Goal: Information Seeking & Learning: Check status

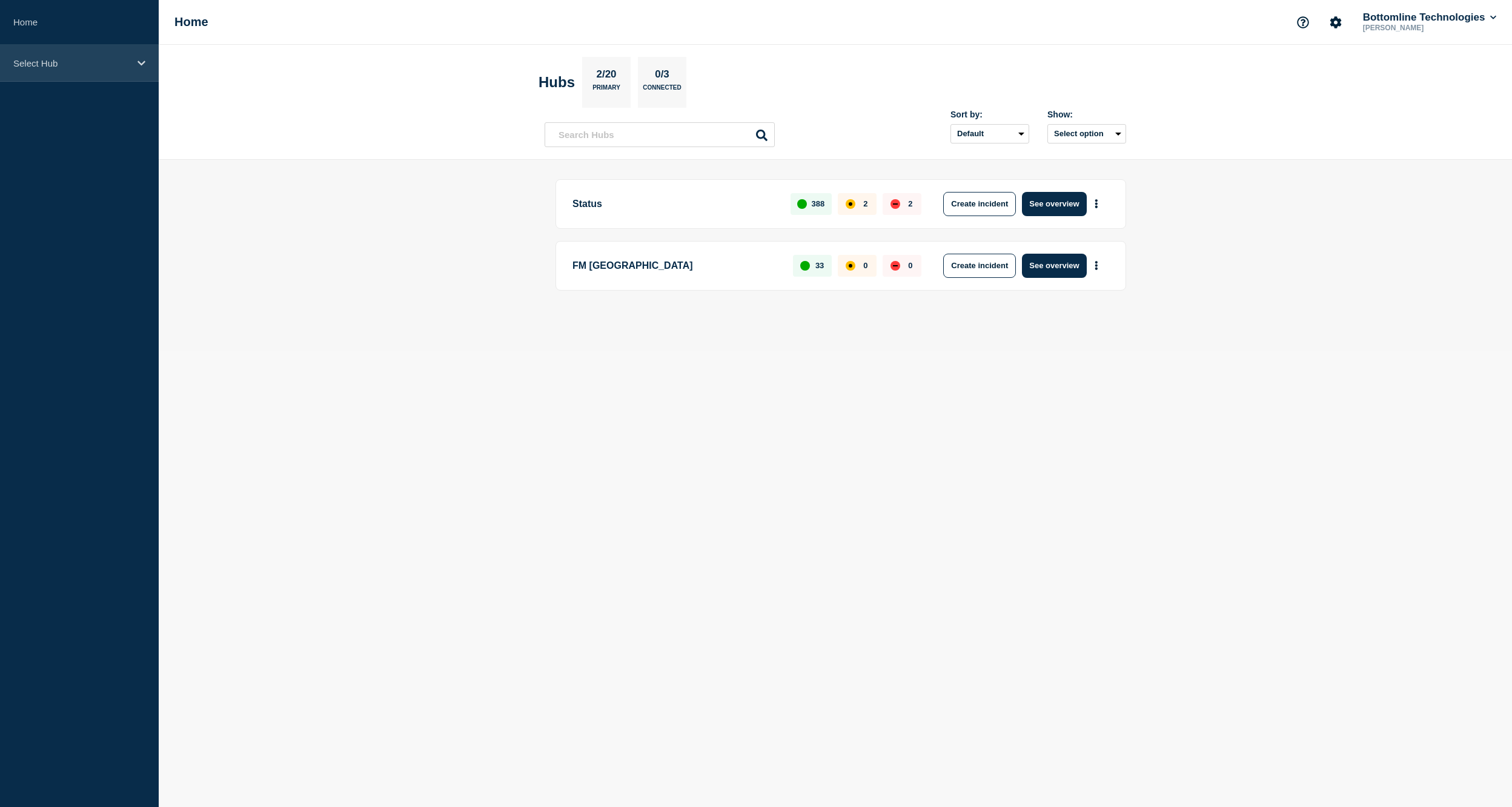
click at [71, 70] on div "Select Hub" at bounding box center [79, 63] width 159 height 37
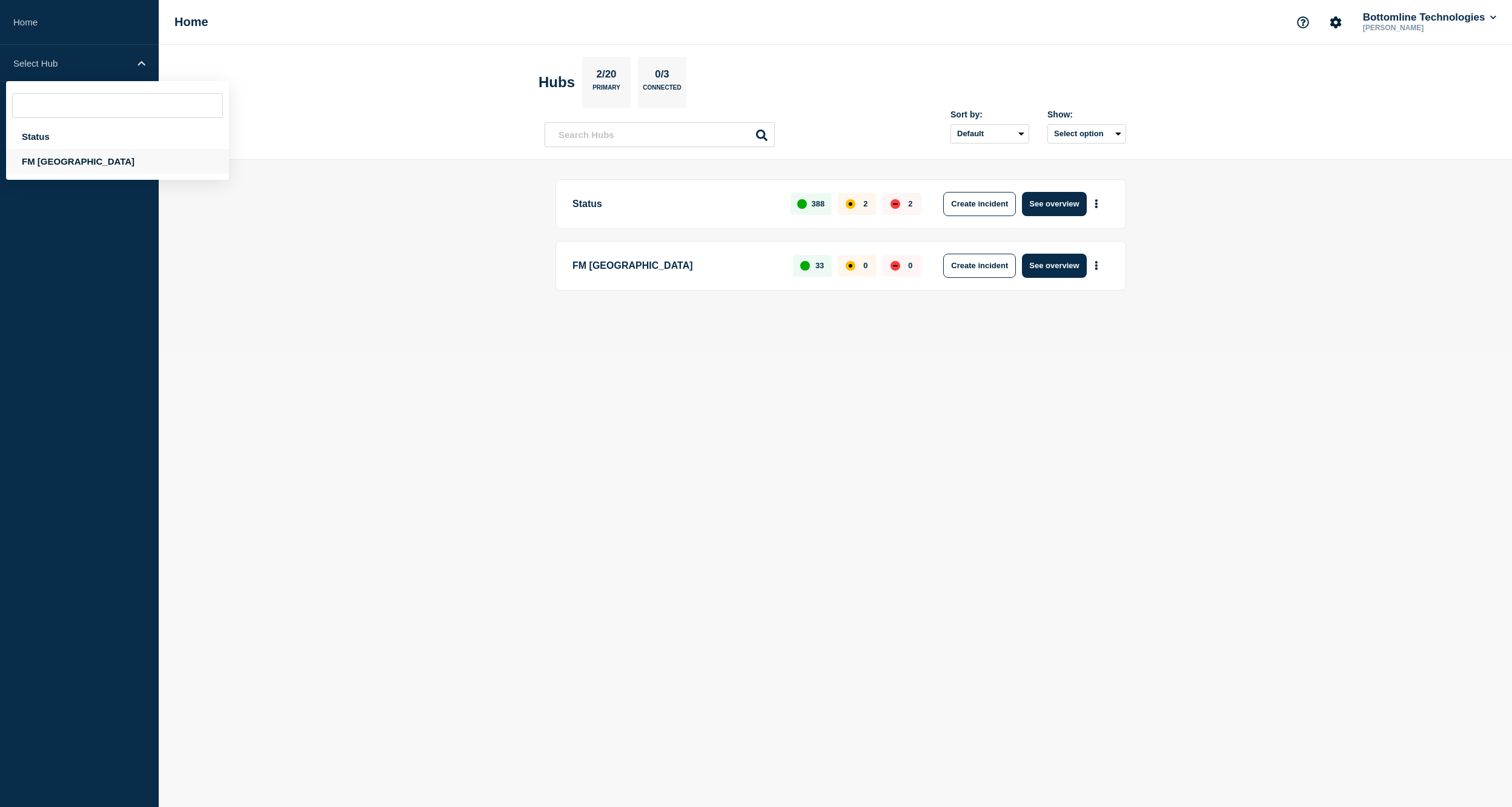
click at [59, 160] on div "FM [GEOGRAPHIC_DATA]" at bounding box center [118, 161] width 223 height 25
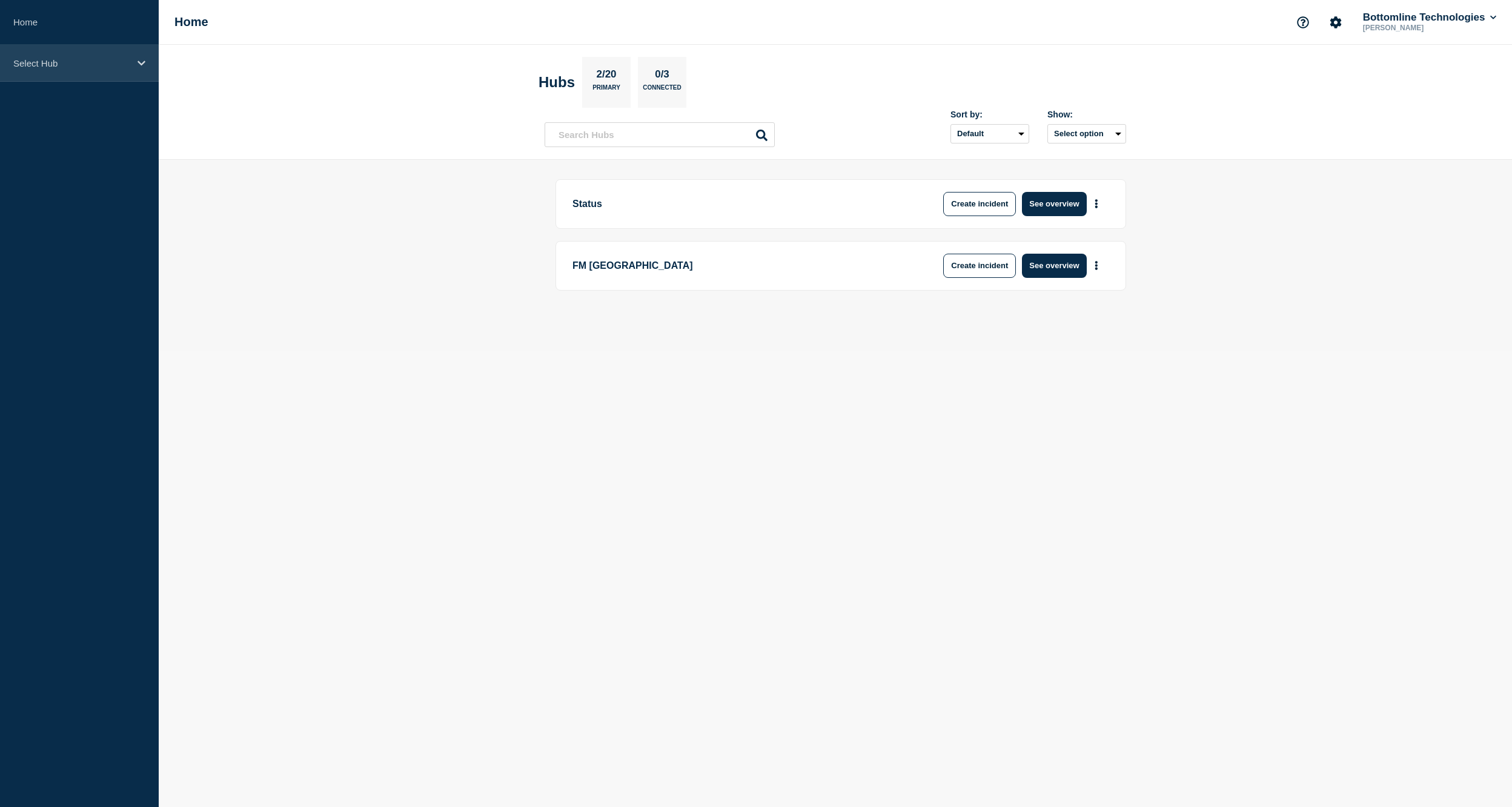
click at [29, 61] on p "Select Hub" at bounding box center [71, 63] width 116 height 11
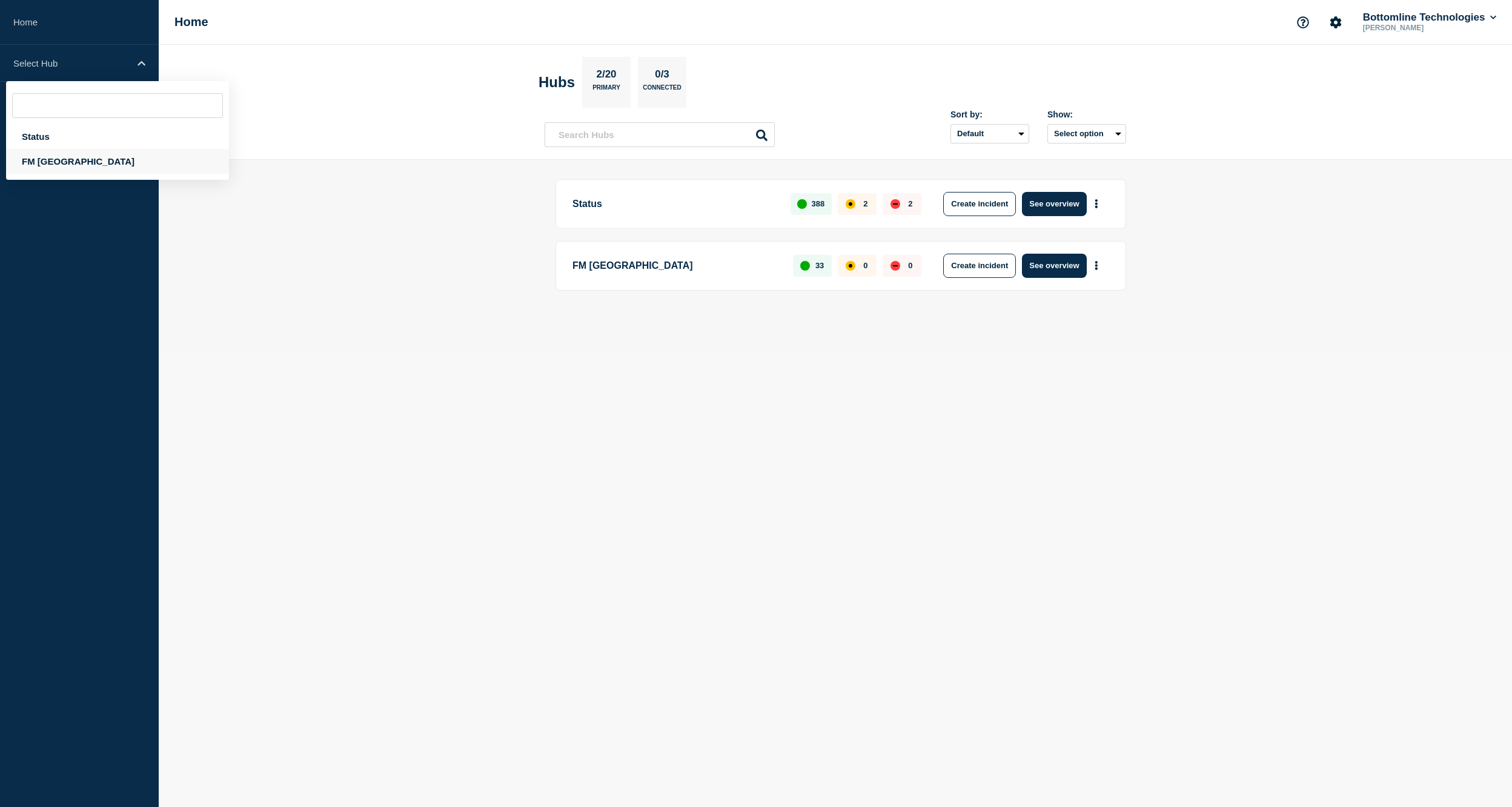
click at [44, 150] on div "FM [GEOGRAPHIC_DATA]" at bounding box center [118, 161] width 223 height 25
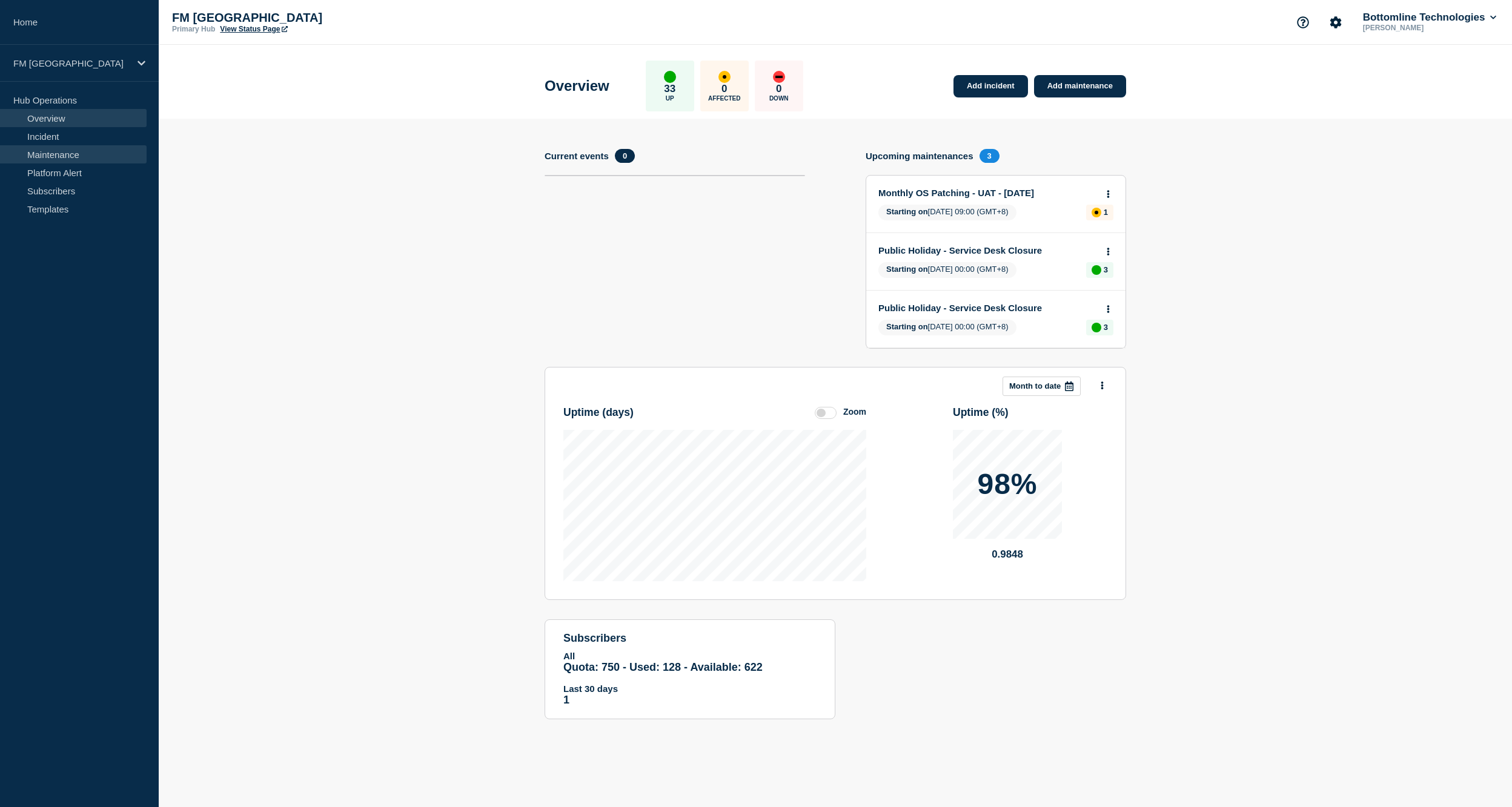
click at [66, 153] on link "Maintenance" at bounding box center [73, 154] width 147 height 18
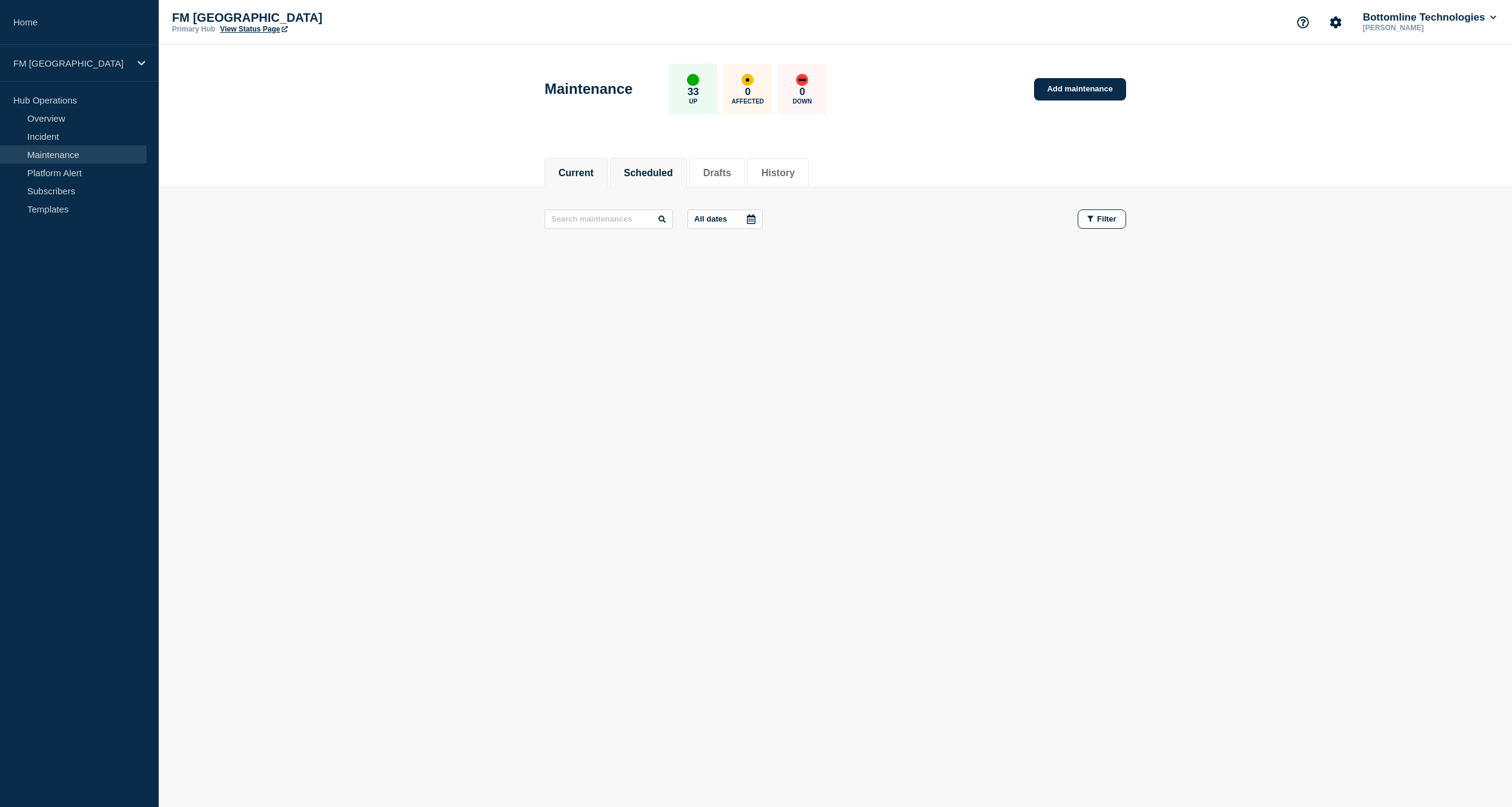
click at [673, 170] on button "Scheduled" at bounding box center [649, 173] width 49 height 11
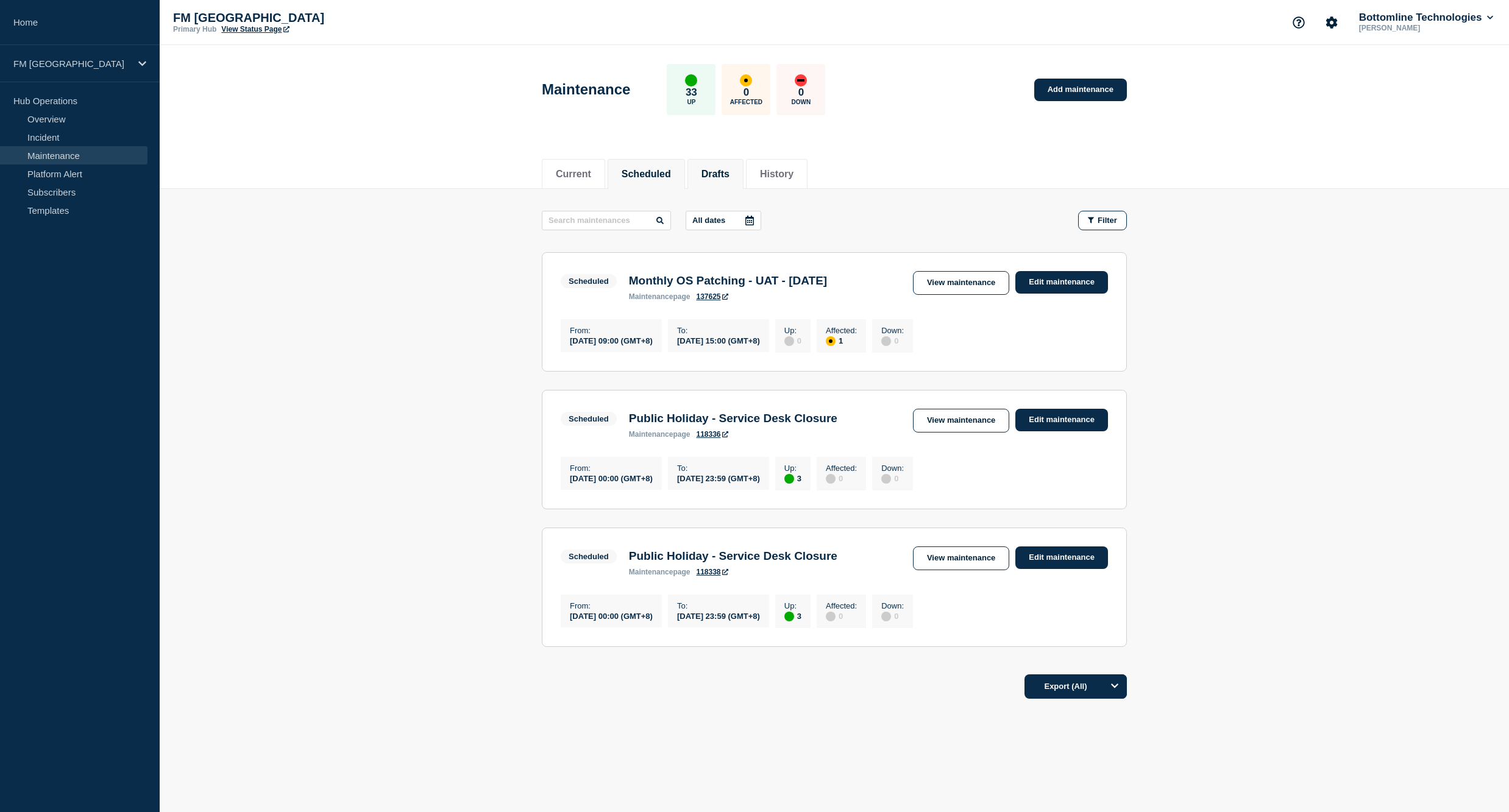
click at [729, 169] on button "Drafts" at bounding box center [716, 174] width 28 height 11
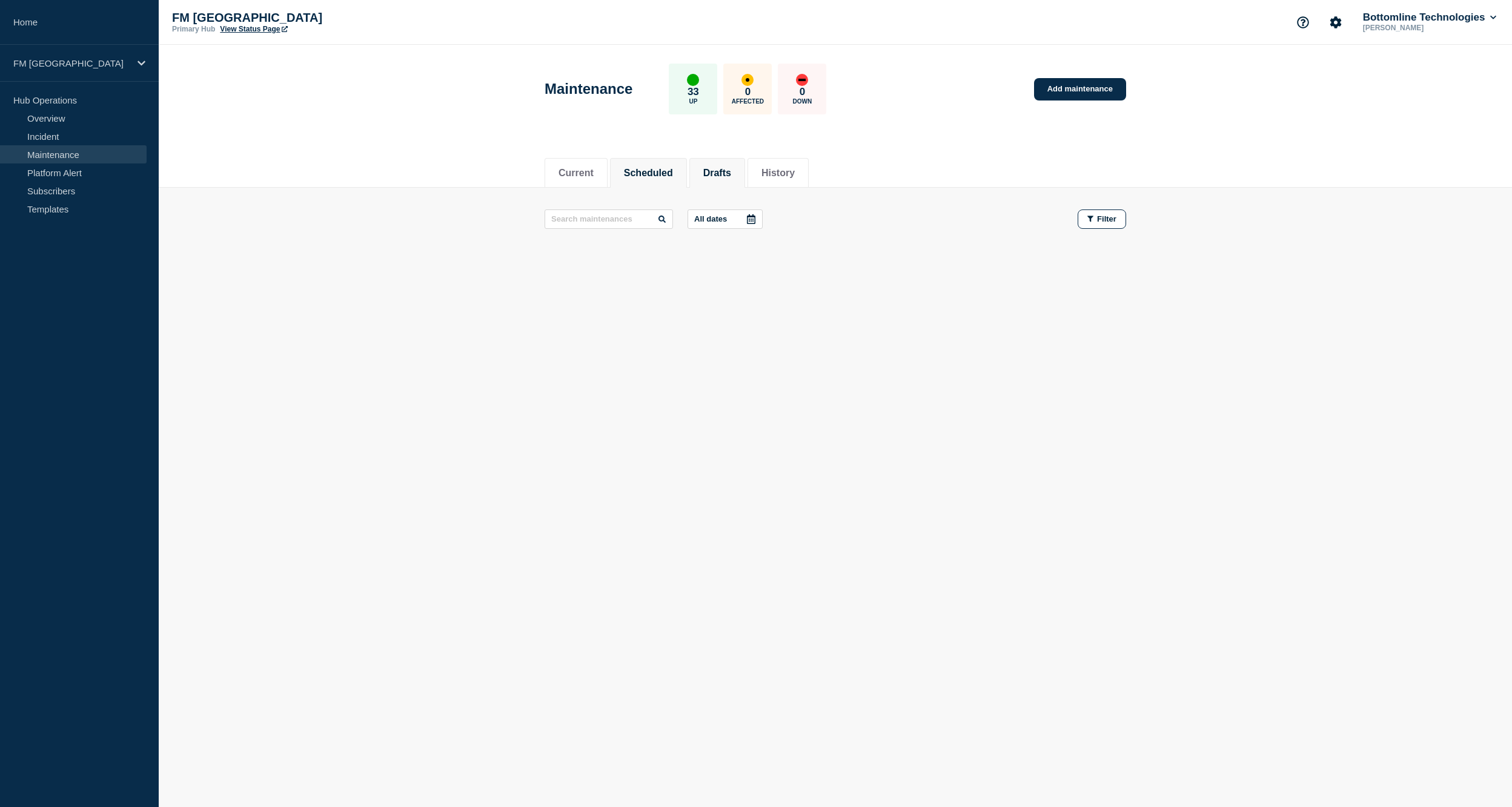
click at [662, 171] on button "Scheduled" at bounding box center [649, 173] width 49 height 11
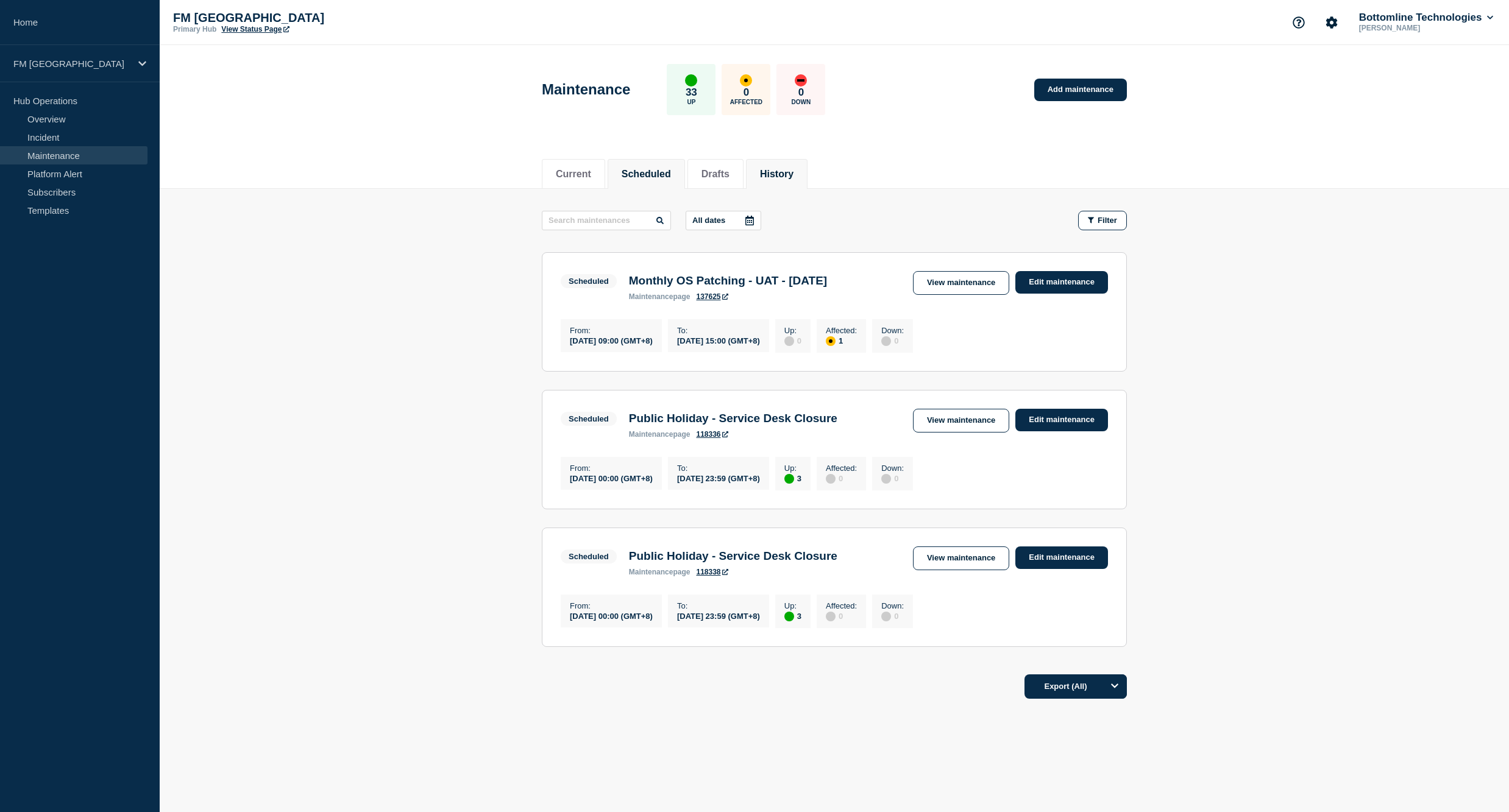
click at [794, 176] on button "History" at bounding box center [776, 174] width 33 height 11
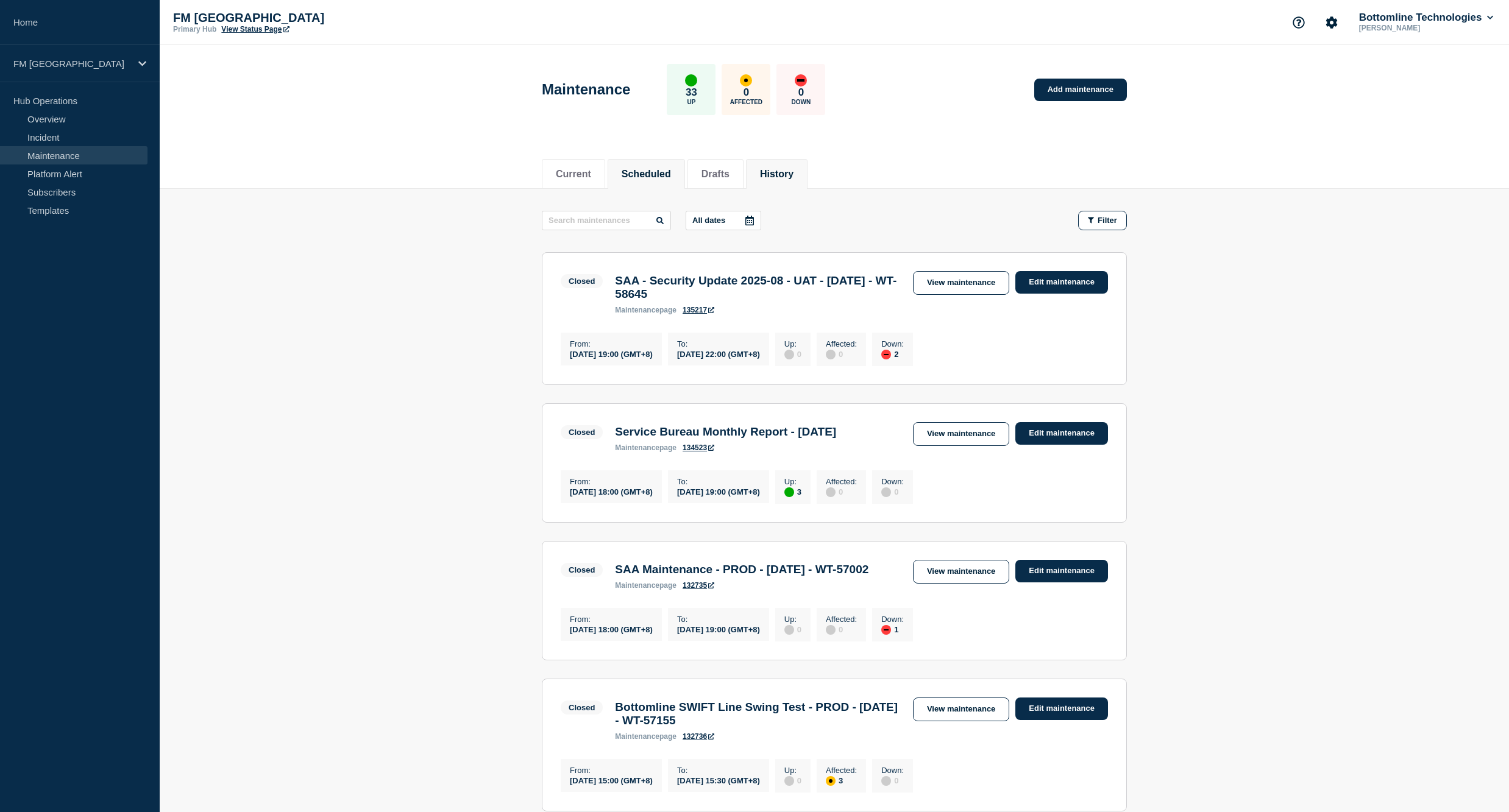
click at [651, 174] on button "Scheduled" at bounding box center [646, 174] width 50 height 11
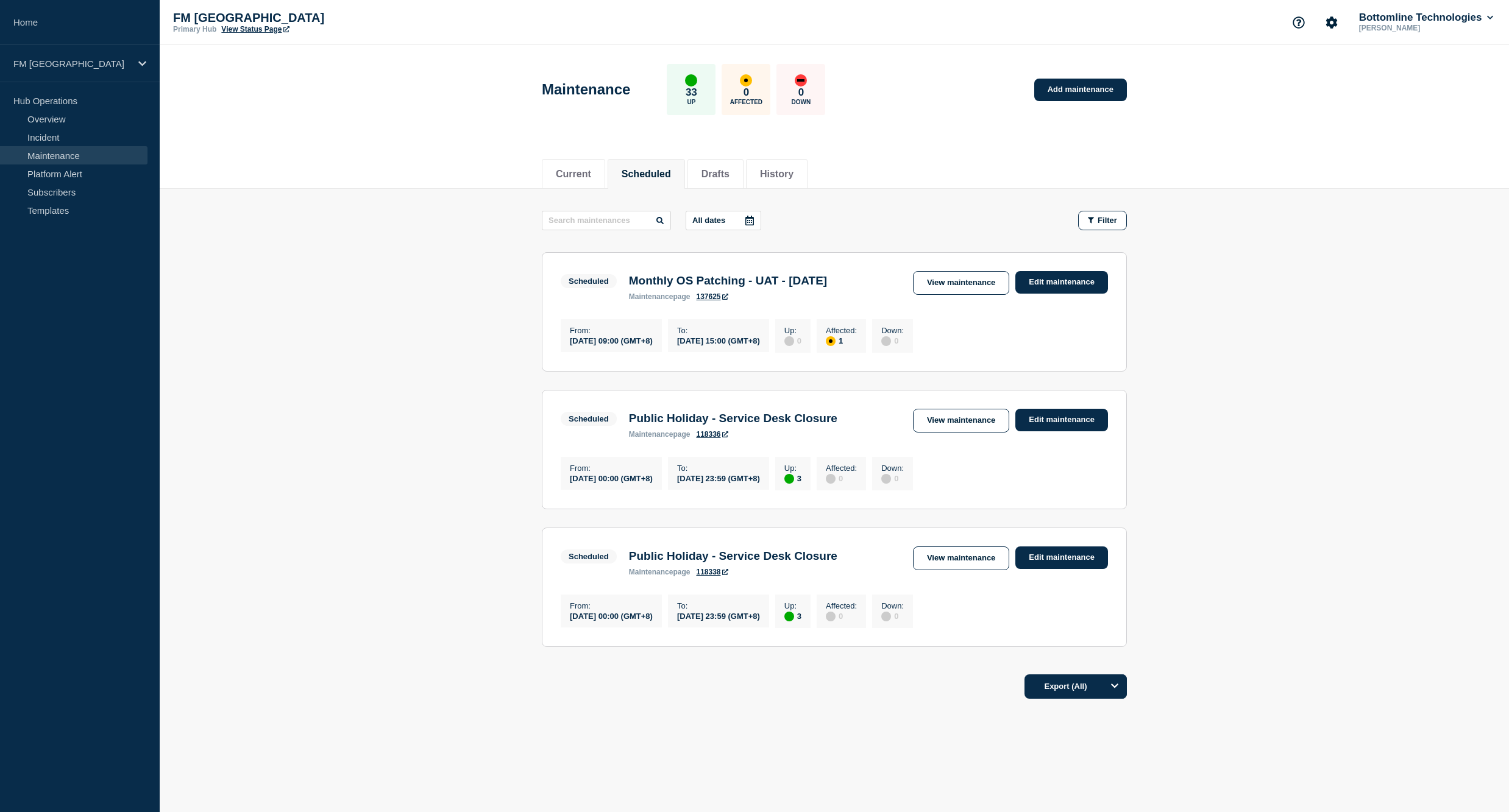
scroll to position [27, 0]
drag, startPoint x: 655, startPoint y: 258, endPoint x: 739, endPoint y: 276, distance: 85.9
click at [739, 276] on h3 "Monthly OS Patching - UAT - 18 September 2025" at bounding box center [728, 281] width 198 height 13
drag, startPoint x: 628, startPoint y: 256, endPoint x: 697, endPoint y: 270, distance: 70.4
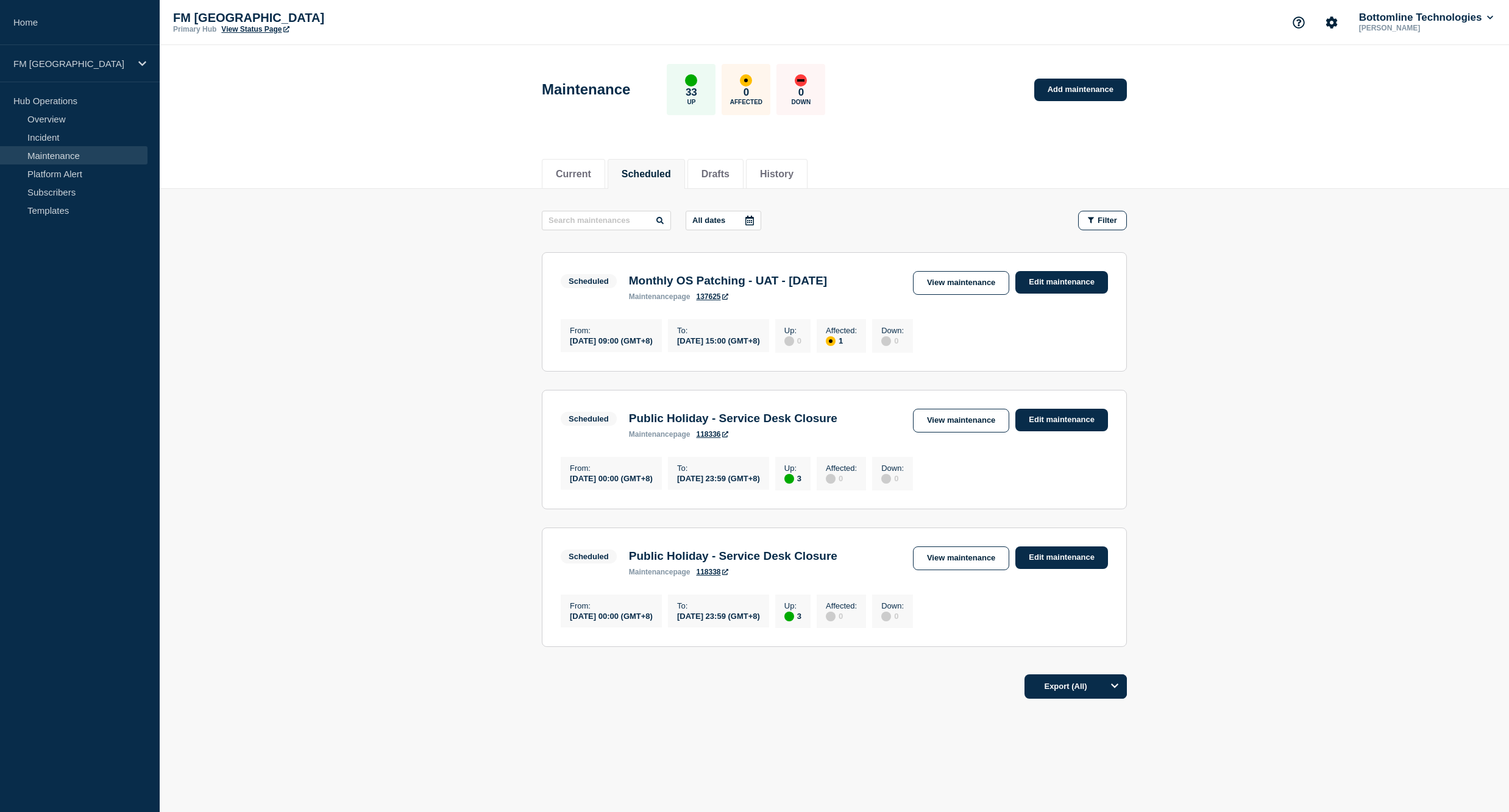
click at [697, 274] on div "Monthly OS Patching - UAT - 18 September 2025 maintenance page 137625" at bounding box center [728, 288] width 210 height 27
click at [697, 274] on h3 "Monthly OS Patching - UAT - 18 September 2025" at bounding box center [728, 281] width 198 height 13
drag, startPoint x: 672, startPoint y: 270, endPoint x: 629, endPoint y: 258, distance: 44.6
click at [629, 274] on h3 "Monthly OS Patching - UAT - 18 September 2025" at bounding box center [728, 281] width 198 height 13
drag, startPoint x: 629, startPoint y: 258, endPoint x: 629, endPoint y: 252, distance: 6.0
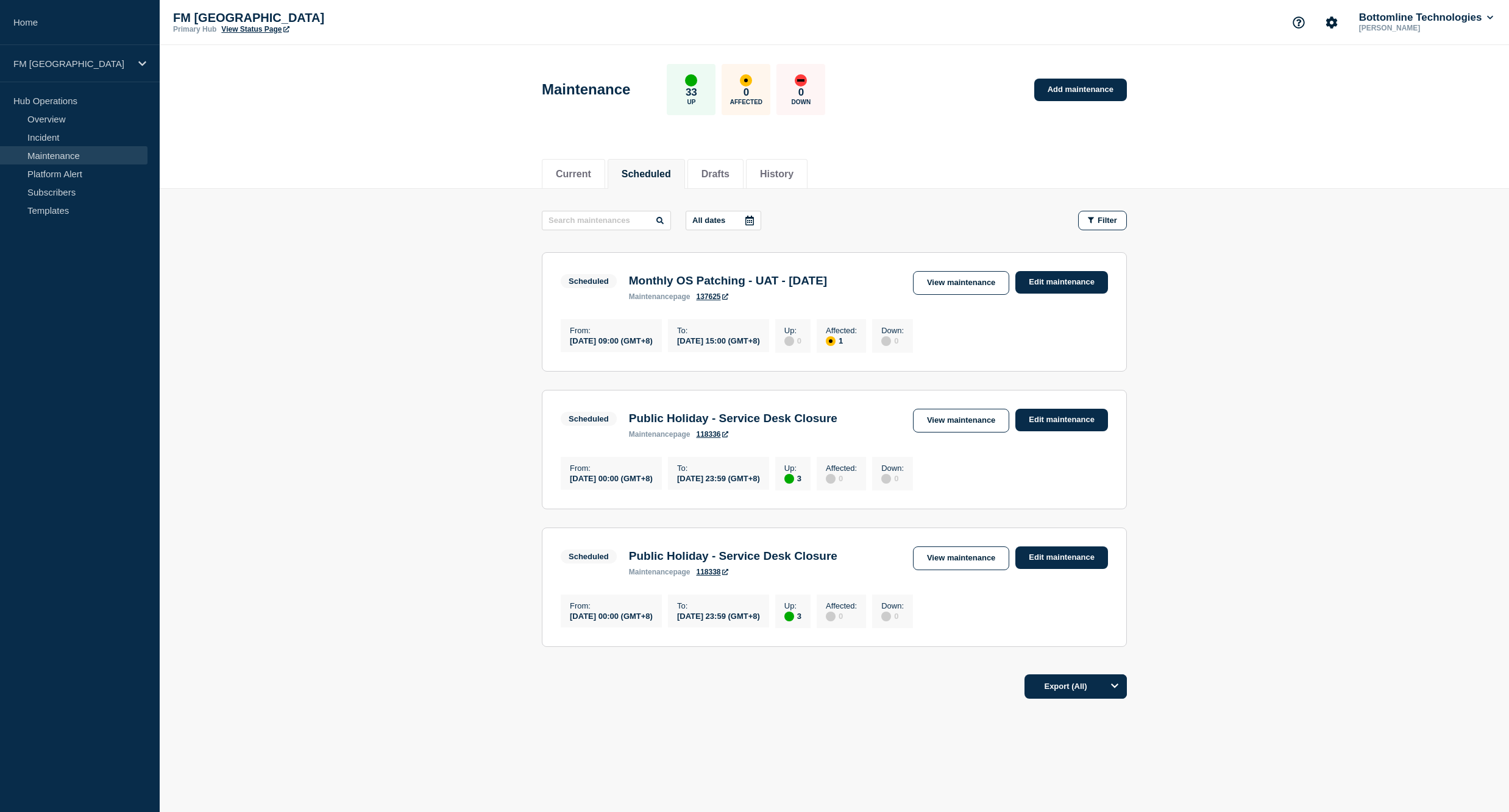
click at [629, 274] on h3 "Monthly OS Patching - UAT - 18 September 2025" at bounding box center [728, 281] width 198 height 13
drag, startPoint x: 626, startPoint y: 252, endPoint x: 679, endPoint y: 267, distance: 55.1
click at [679, 274] on div "Monthly OS Patching - UAT - 18 September 2025 maintenance page 137625" at bounding box center [728, 288] width 210 height 27
click at [678, 274] on h3 "Monthly OS Patching - UAT - 18 September 2025" at bounding box center [728, 281] width 198 height 13
drag, startPoint x: 678, startPoint y: 269, endPoint x: 630, endPoint y: 256, distance: 49.7
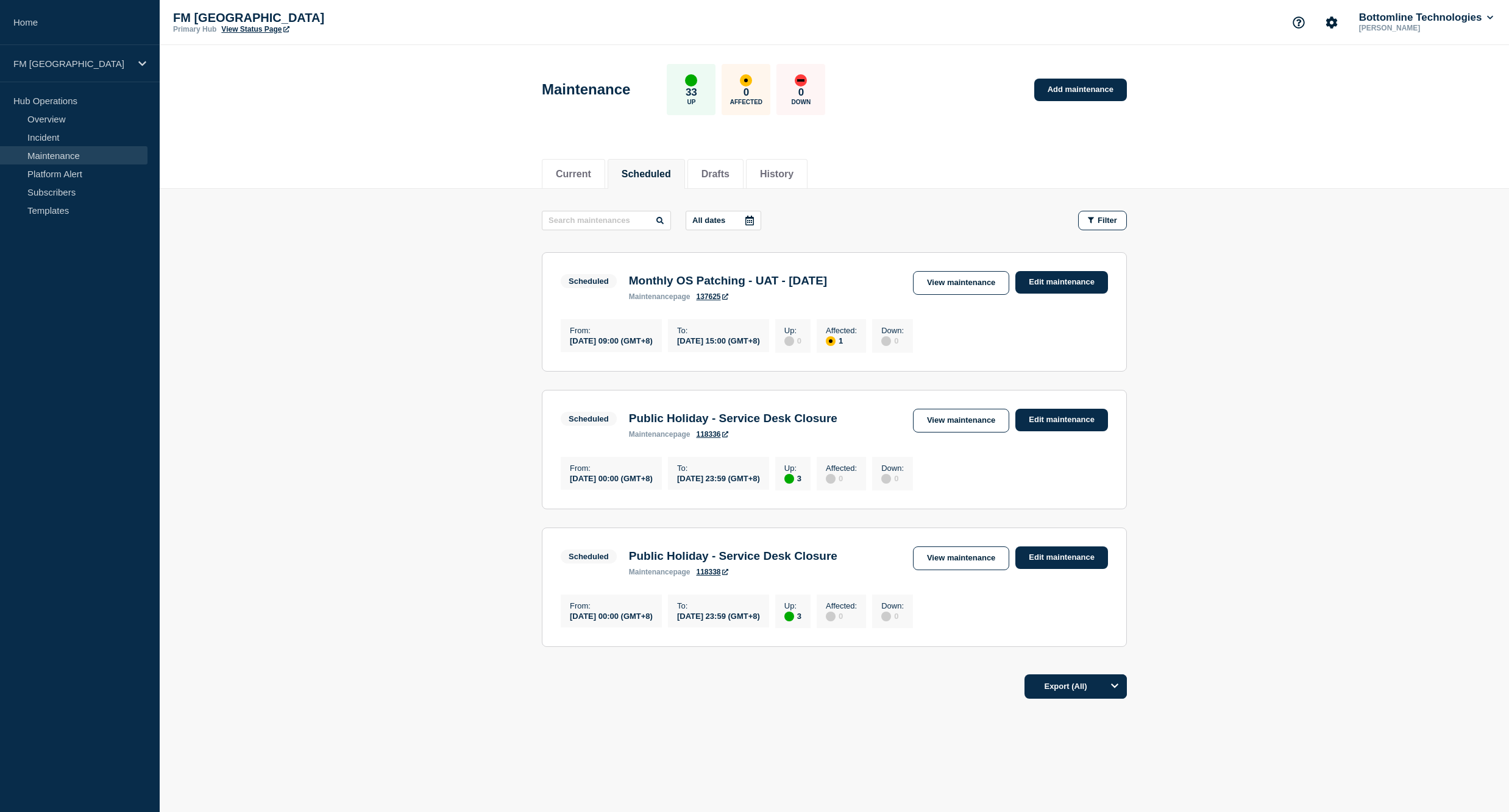
click at [630, 274] on h3 "Monthly OS Patching - UAT - 18 September 2025" at bounding box center [728, 281] width 198 height 13
drag, startPoint x: 628, startPoint y: 255, endPoint x: 660, endPoint y: 266, distance: 33.8
click at [660, 274] on div "Monthly OS Patching - UAT - 18 September 2025 maintenance page 137625" at bounding box center [728, 288] width 210 height 27
drag, startPoint x: 660, startPoint y: 266, endPoint x: 671, endPoint y: 270, distance: 11.7
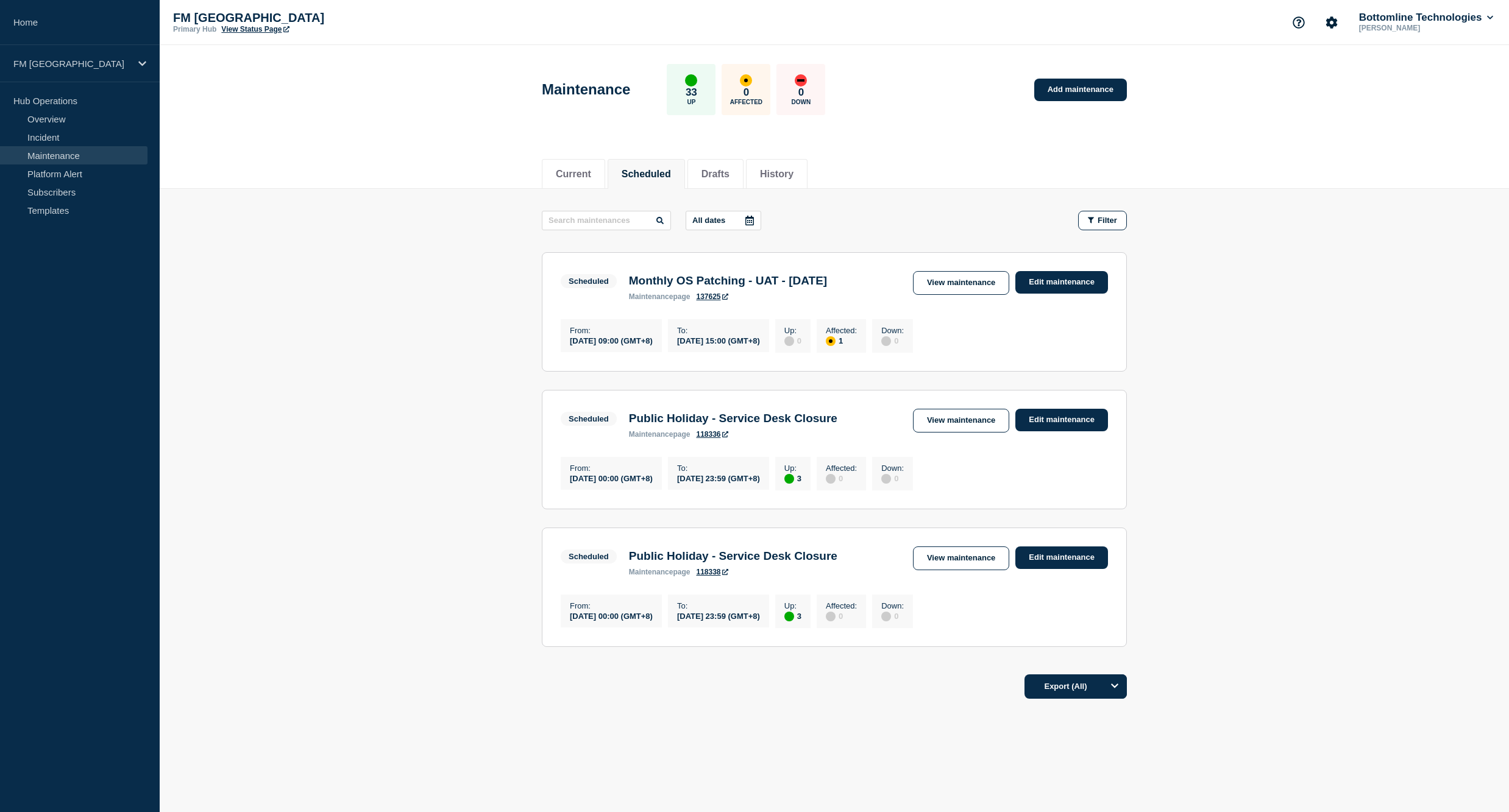
click at [671, 274] on h3 "Monthly OS Patching - UAT - 18 September 2025" at bounding box center [728, 281] width 198 height 13
drag, startPoint x: 673, startPoint y: 272, endPoint x: 630, endPoint y: 261, distance: 44.4
click at [630, 274] on h3 "Monthly OS Patching - UAT - 18 September 2025" at bounding box center [728, 281] width 198 height 13
drag, startPoint x: 630, startPoint y: 261, endPoint x: 775, endPoint y: 254, distance: 145.2
click at [775, 274] on h3 "Monthly OS Patching - UAT - 18 September 2025" at bounding box center [728, 281] width 198 height 13
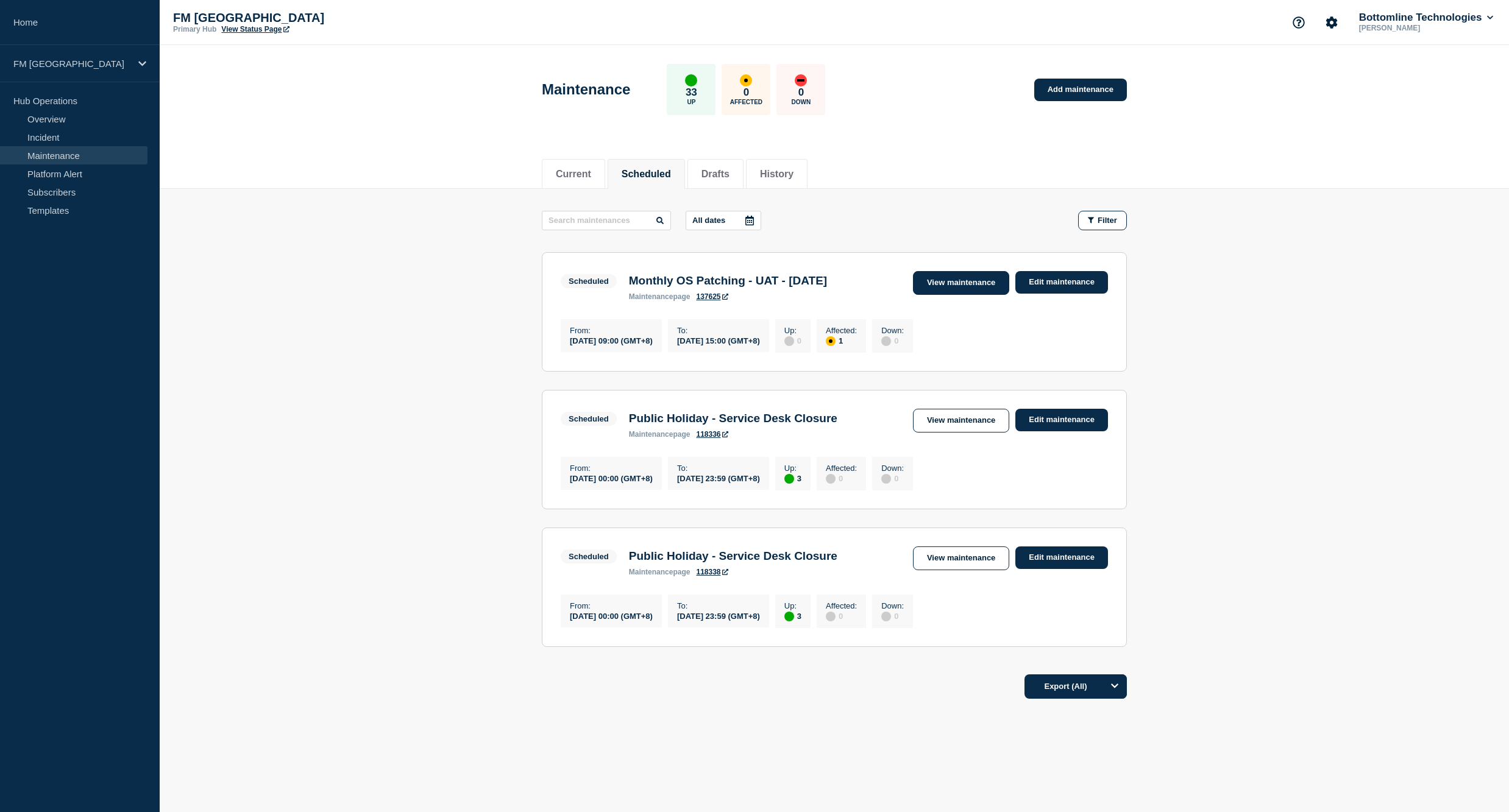
click at [993, 271] on link "View maintenance" at bounding box center [961, 283] width 96 height 24
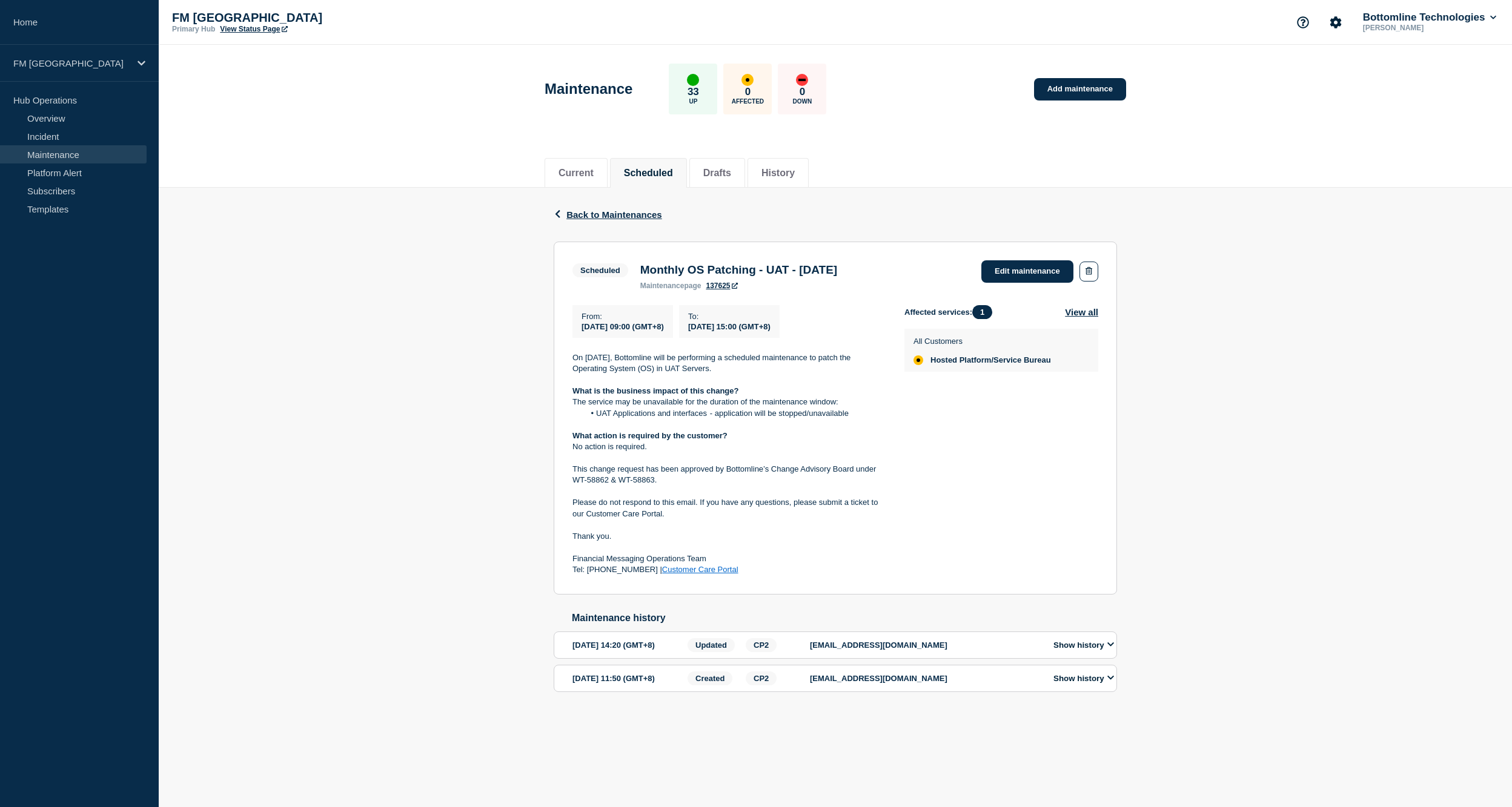
drag, startPoint x: 357, startPoint y: 451, endPoint x: 372, endPoint y: 434, distance: 22.7
click at [372, 434] on div "Back Back to Maintenances Scheduled Monthly OS Patching - UAT - 18 September 20…" at bounding box center [835, 459] width 1353 height 543
